Goal: Information Seeking & Learning: Learn about a topic

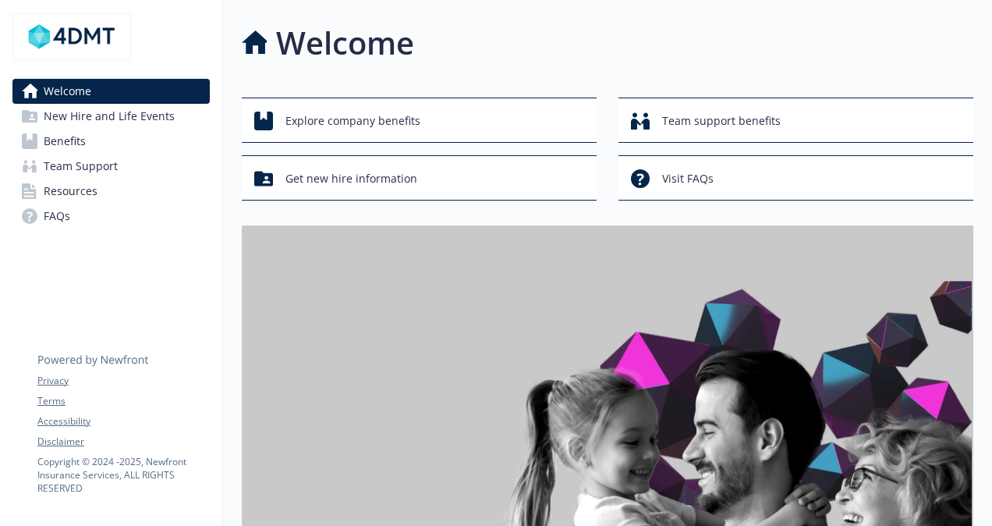
click at [82, 139] on span "Benefits" at bounding box center [65, 141] width 42 height 25
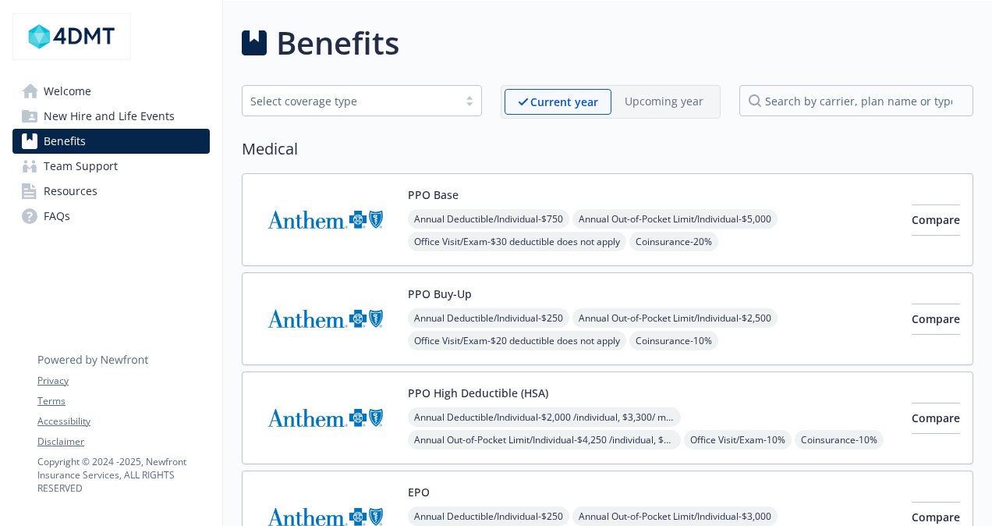
click at [586, 139] on h2 "Medical" at bounding box center [608, 148] width 732 height 23
click at [89, 190] on span "Resources" at bounding box center [71, 191] width 54 height 25
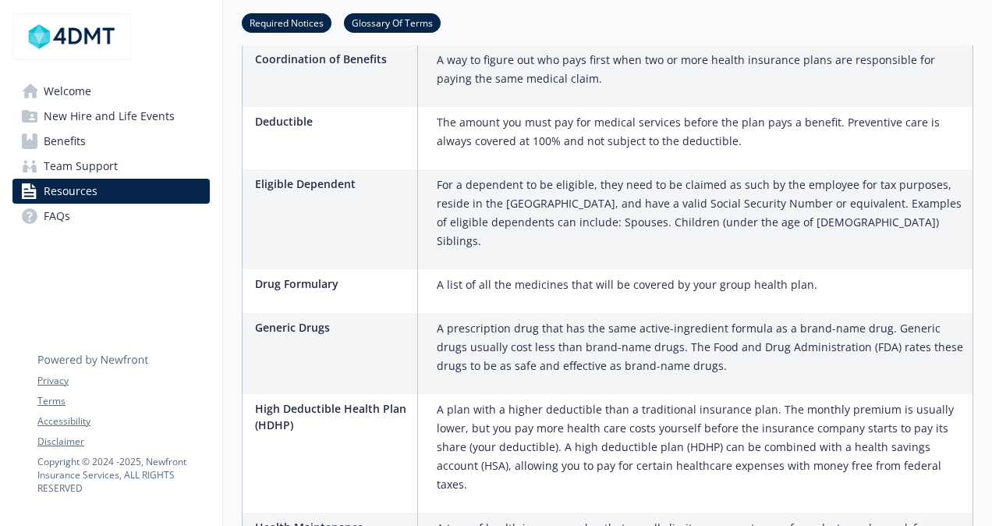
scroll to position [652, 0]
